Goal: Information Seeking & Learning: Check status

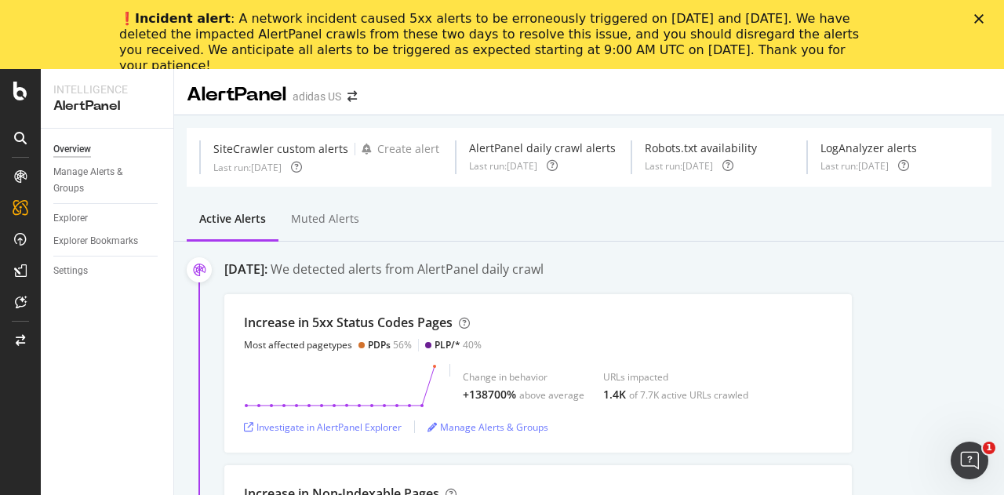
click at [980, 16] on polygon "Close" at bounding box center [978, 18] width 9 height 9
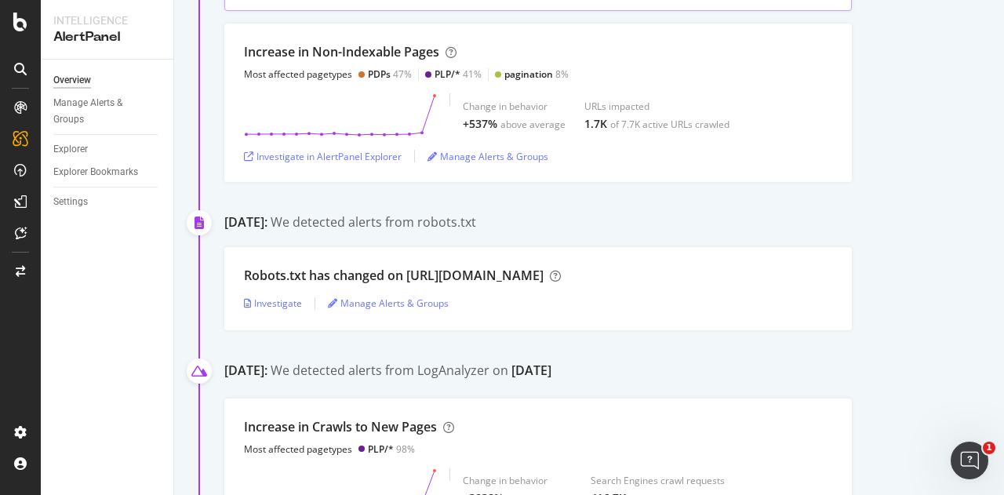
scroll to position [374, 0]
click at [280, 299] on div "Investigate" at bounding box center [273, 301] width 58 height 13
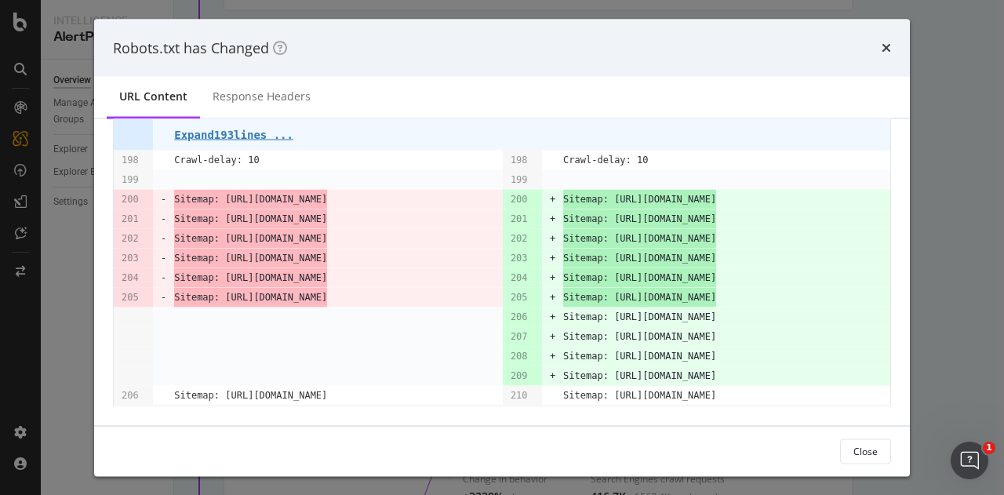
scroll to position [195, 0]
